Goal: Transaction & Acquisition: Purchase product/service

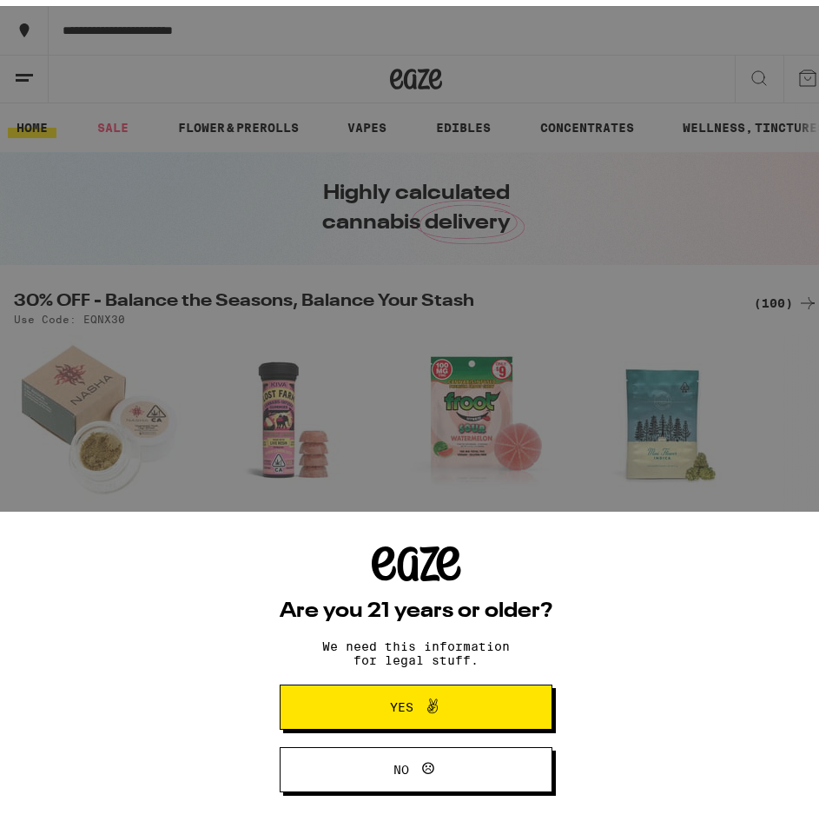
click at [341, 695] on button "Yes" at bounding box center [416, 700] width 273 height 45
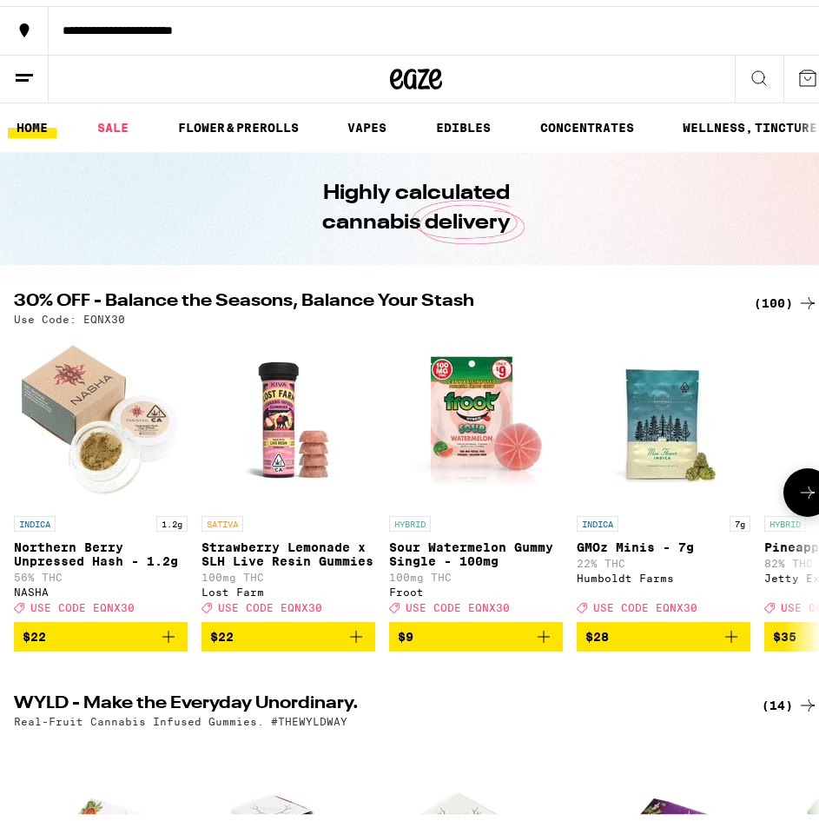
click at [798, 497] on icon at bounding box center [808, 486] width 21 height 21
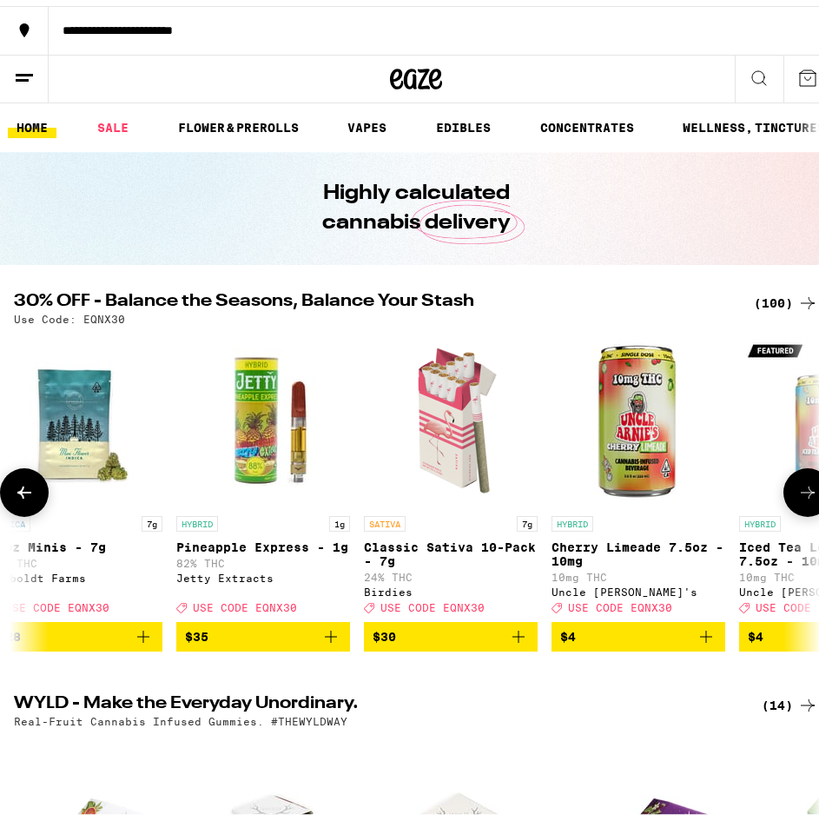
scroll to position [0, 602]
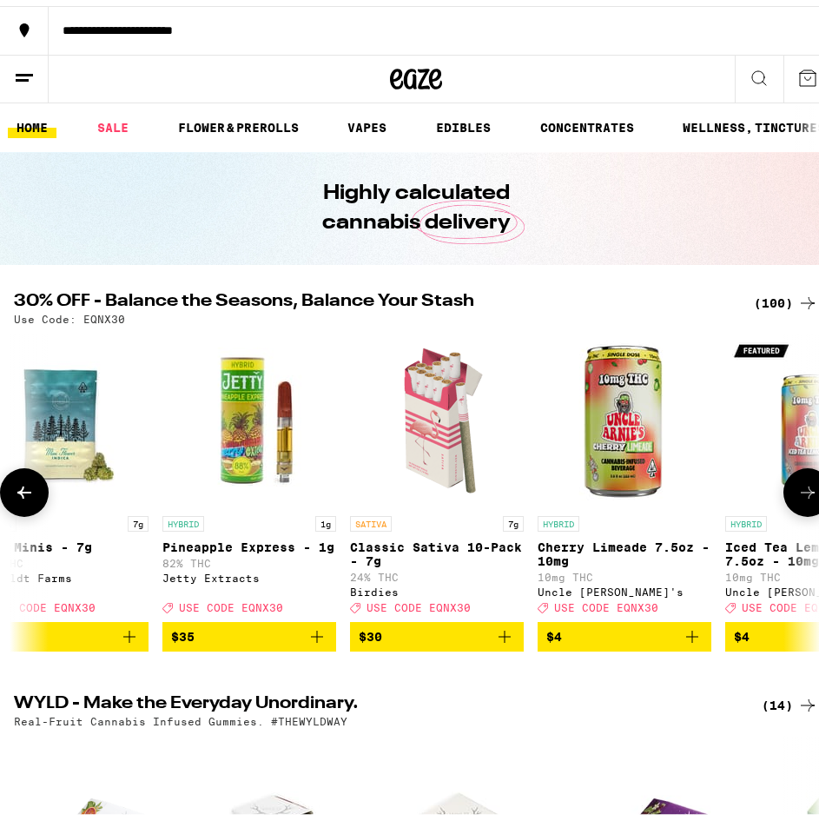
click at [798, 489] on icon at bounding box center [808, 486] width 21 height 21
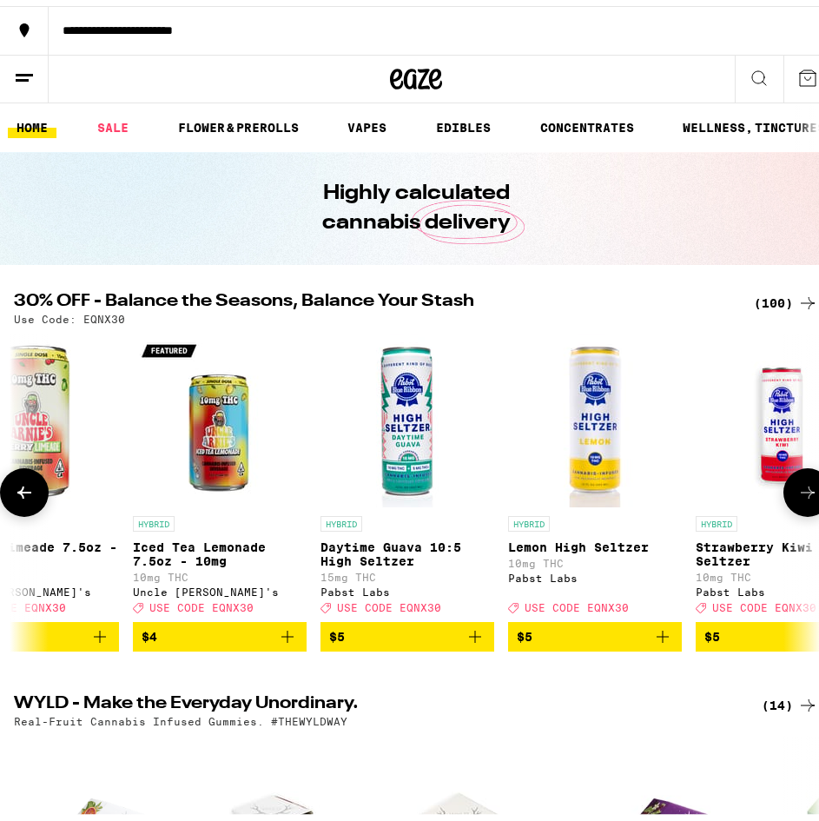
scroll to position [0, 1204]
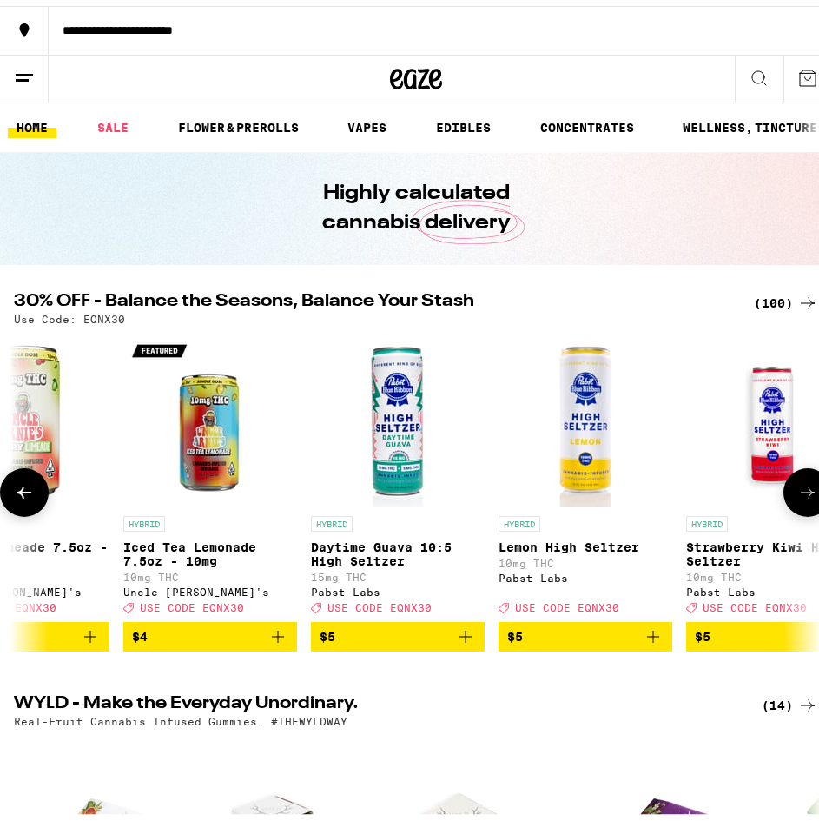
click at [798, 497] on icon at bounding box center [808, 486] width 21 height 21
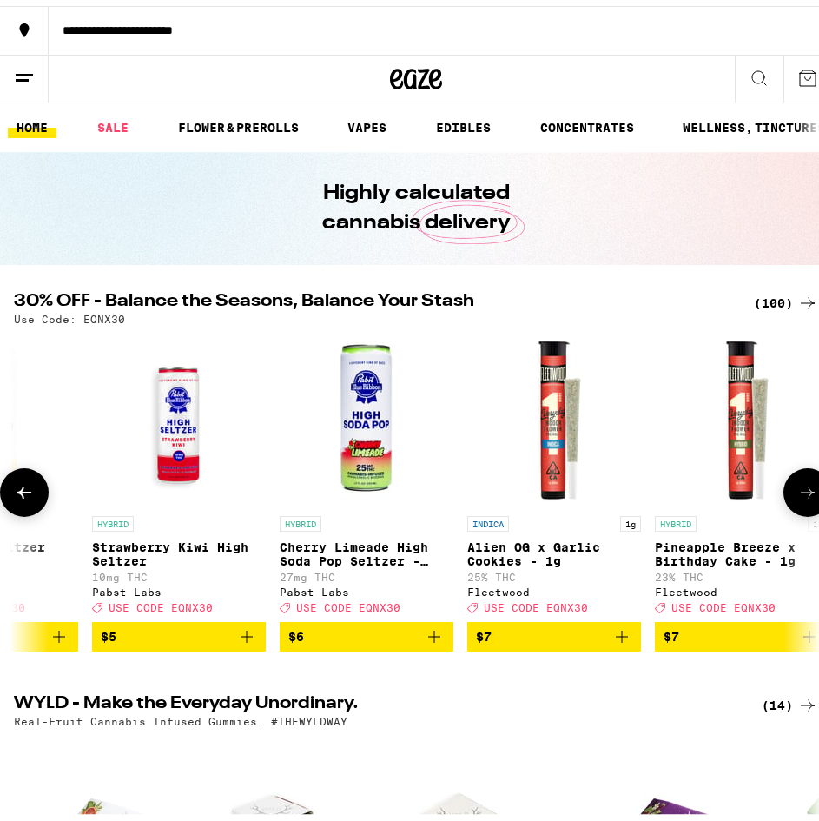
scroll to position [0, 1806]
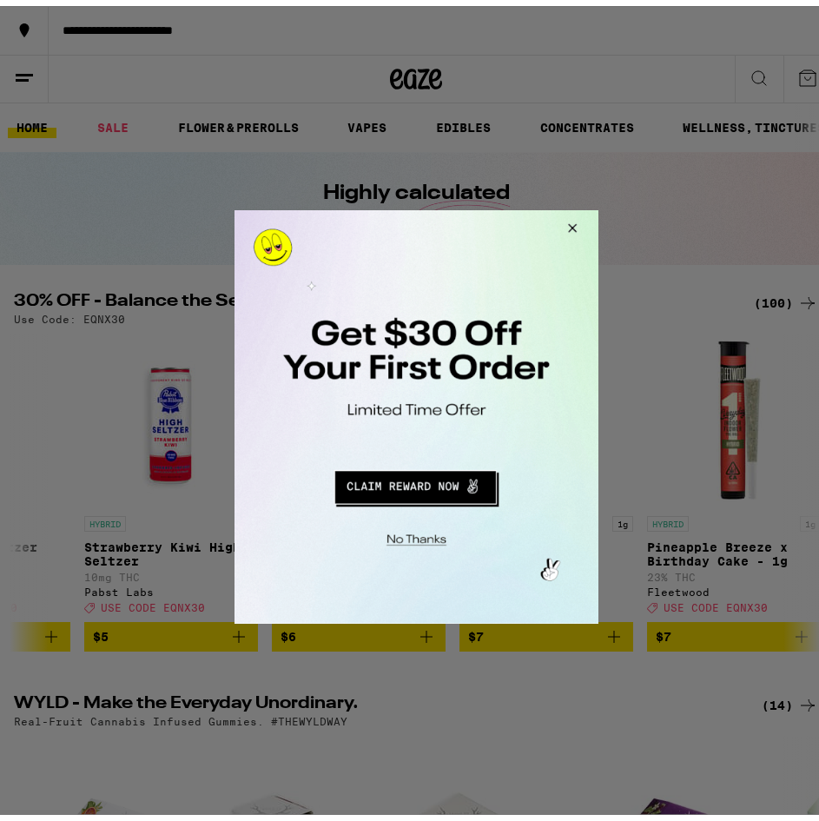
click at [577, 220] on button "Close Modal" at bounding box center [569, 230] width 47 height 42
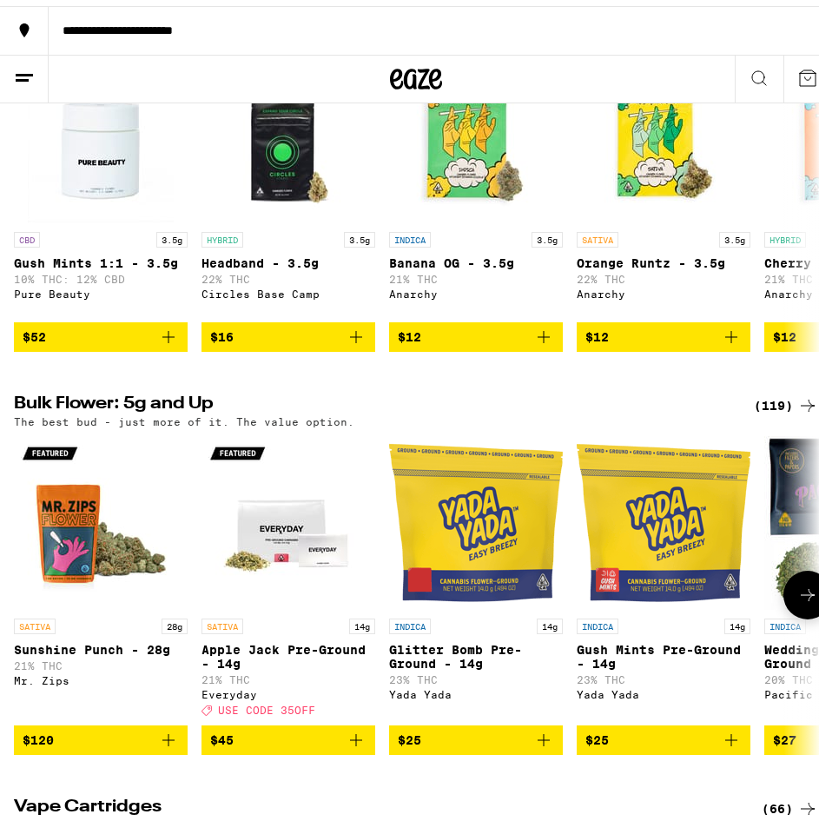
scroll to position [1651, 0]
